Goal: Find specific page/section: Find specific page/section

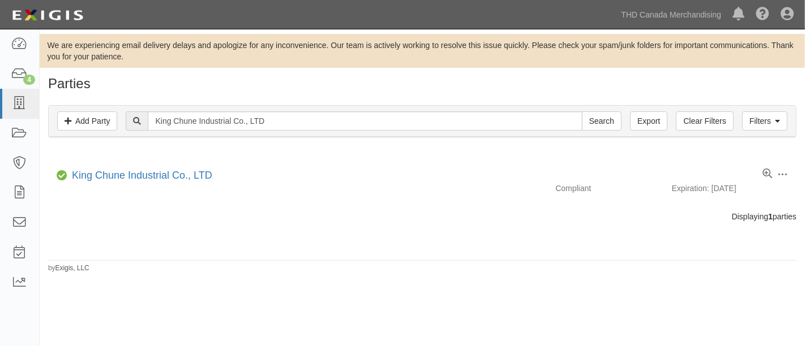
click at [293, 230] on div at bounding box center [422, 231] width 765 height 18
click at [24, 105] on icon at bounding box center [19, 103] width 16 height 13
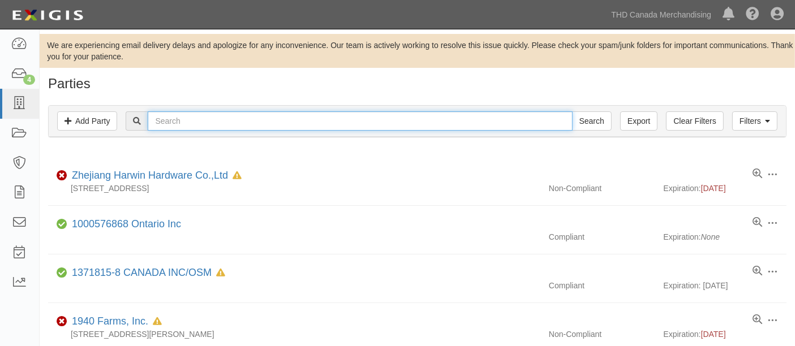
click at [192, 124] on input "text" at bounding box center [360, 121] width 425 height 19
type input "dals"
click at [572, 112] on input "Search" at bounding box center [592, 121] width 40 height 19
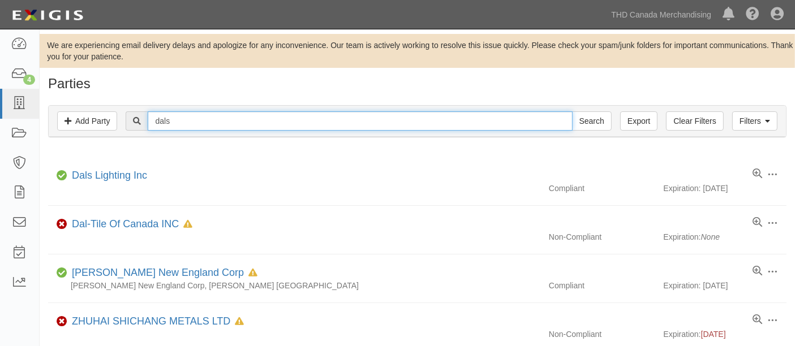
click at [186, 123] on input "dals" at bounding box center [360, 121] width 425 height 19
paste input "GNG Sales Inc."
type input "GNG Sales Inc."
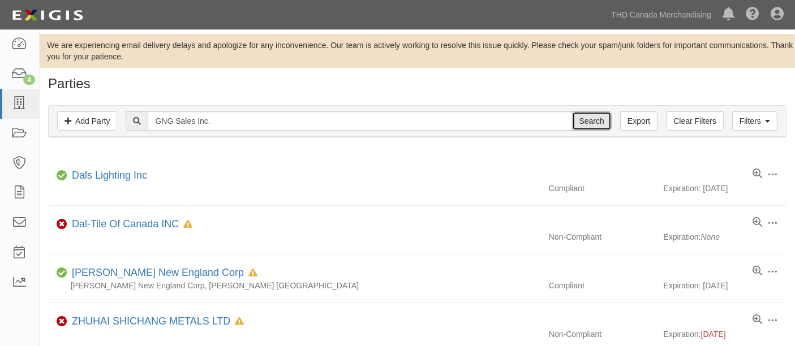
click at [588, 122] on input "Search" at bounding box center [592, 121] width 40 height 19
